Goal: Task Accomplishment & Management: Use online tool/utility

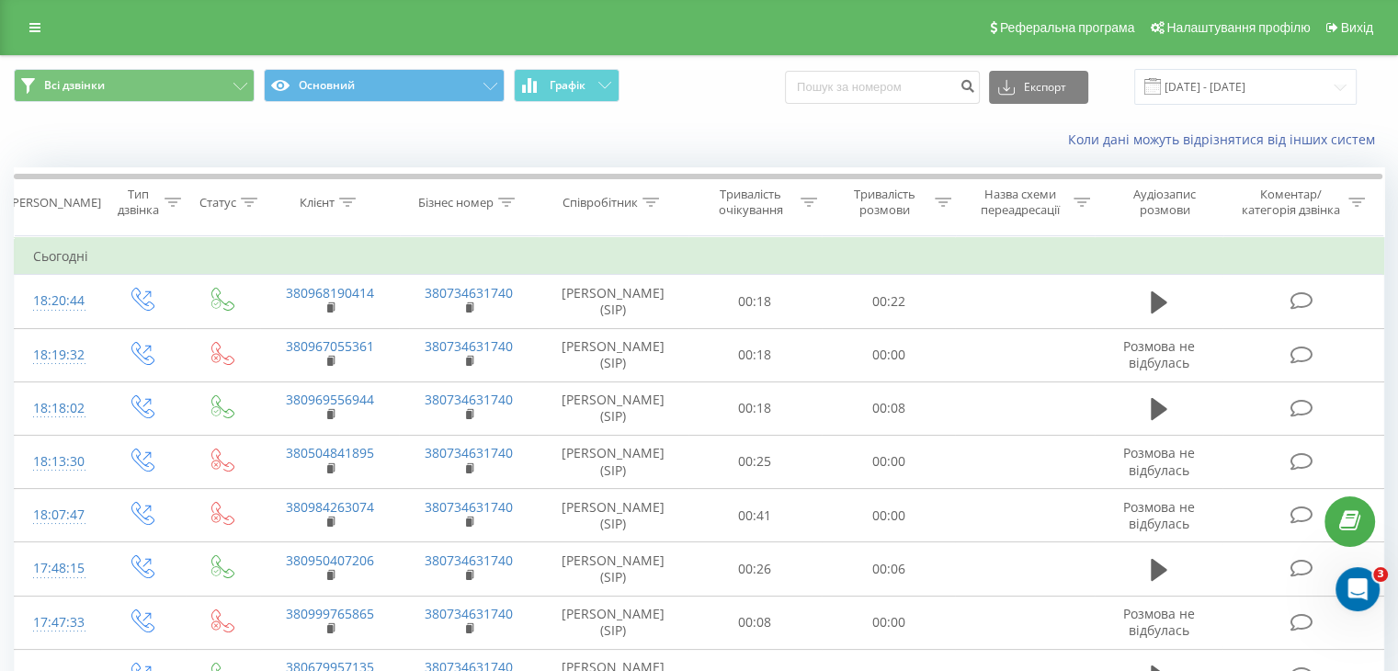
click at [731, 135] on div "Коли дані можуть відрізнятися вiд інших систем" at bounding box center [961, 140] width 872 height 18
click at [52, 206] on div "[PERSON_NAME]" at bounding box center [54, 203] width 93 height 16
click at [136, 206] on div "Тип дзвінка" at bounding box center [137, 202] width 43 height 31
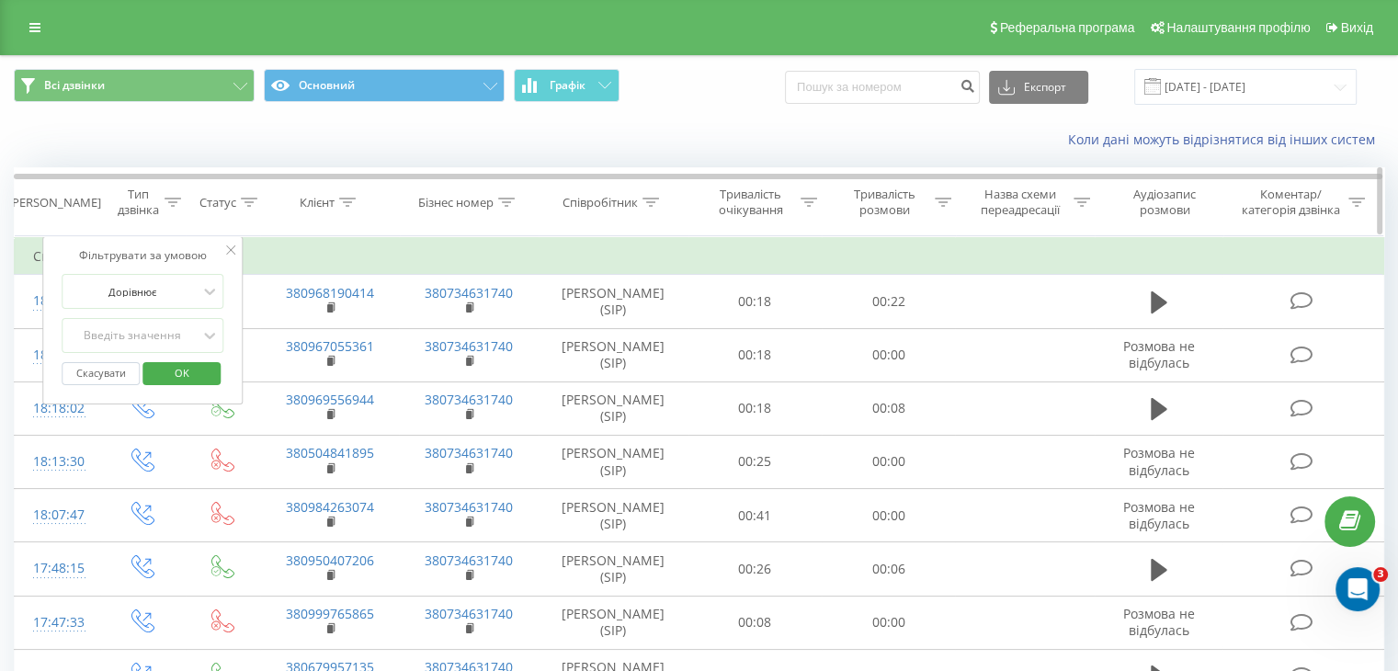
click at [142, 206] on div "Тип дзвінка" at bounding box center [137, 202] width 43 height 31
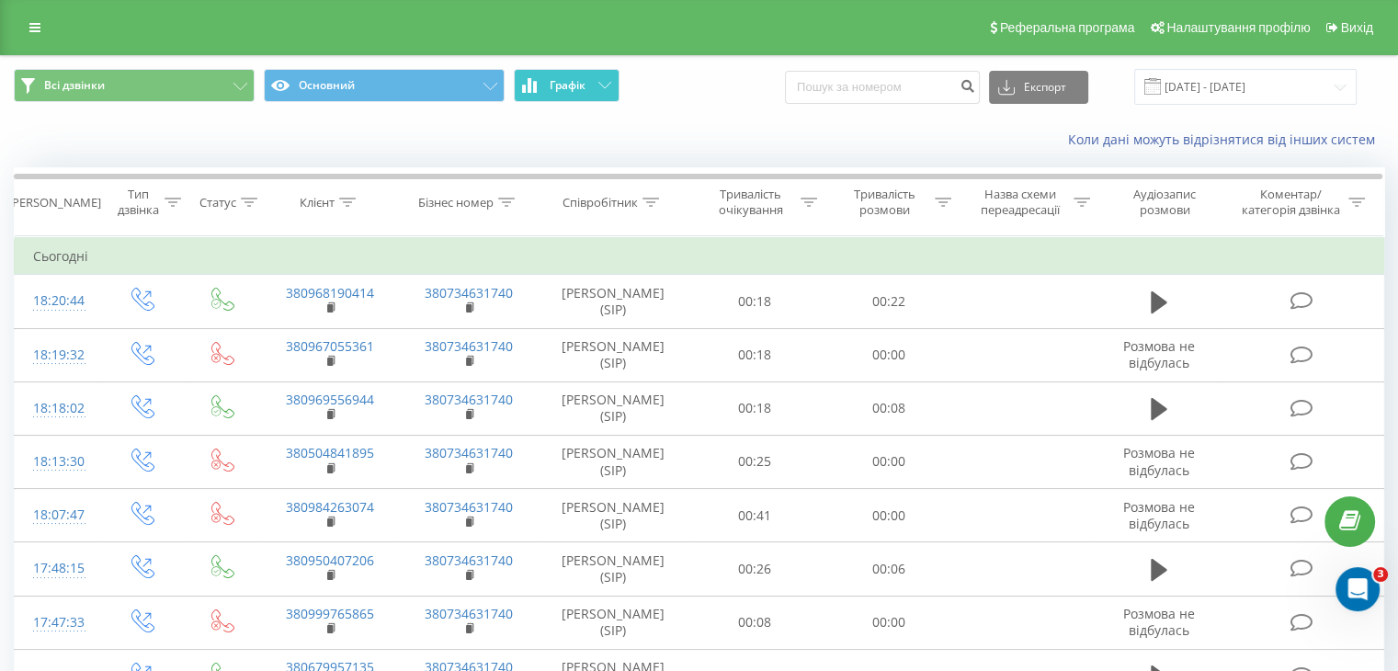
click at [587, 82] on button "Графік" at bounding box center [567, 85] width 106 height 33
